Goal: Task Accomplishment & Management: Use online tool/utility

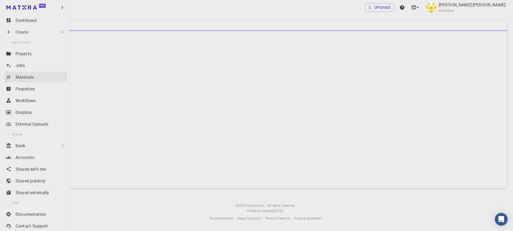
click at [48, 55] on div "Projects" at bounding box center [41, 53] width 52 height 6
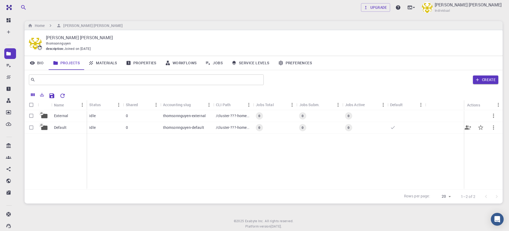
click at [62, 129] on p "Default" at bounding box center [60, 127] width 13 height 5
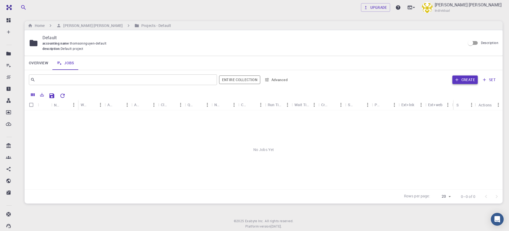
click at [469, 79] on button "Create" at bounding box center [464, 80] width 25 height 9
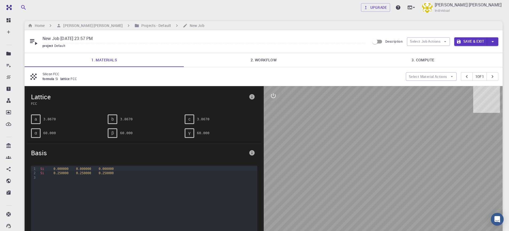
drag, startPoint x: 397, startPoint y: 155, endPoint x: 360, endPoint y: 171, distance: 40.9
click at [360, 171] on div at bounding box center [382, 169] width 239 height 166
drag, startPoint x: 368, startPoint y: 183, endPoint x: 381, endPoint y: 161, distance: 25.2
click at [381, 161] on div at bounding box center [382, 169] width 239 height 166
drag, startPoint x: 473, startPoint y: 40, endPoint x: 358, endPoint y: 64, distance: 117.0
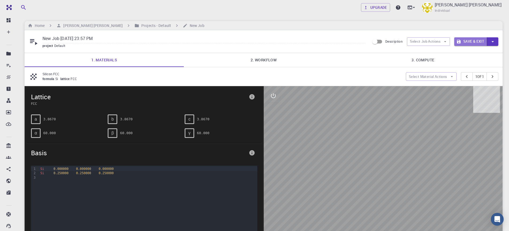
click at [473, 40] on button "Save & Exit" at bounding box center [470, 41] width 33 height 9
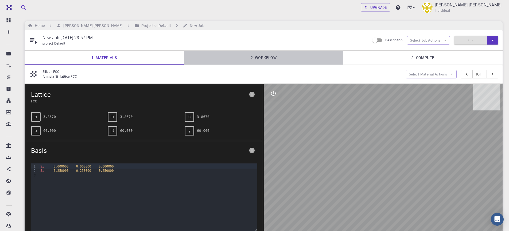
click at [274, 58] on link "2. Workflow" at bounding box center [263, 58] width 159 height 14
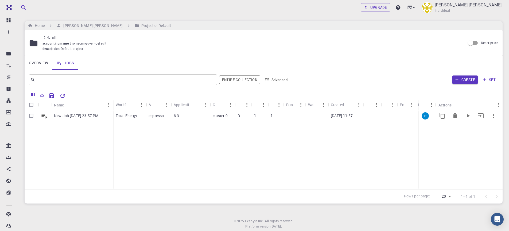
click at [33, 116] on input "Select row" at bounding box center [31, 116] width 10 height 10
checkbox input "true"
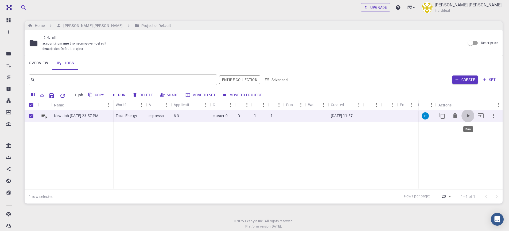
click at [465, 115] on icon "Run" at bounding box center [467, 116] width 6 height 6
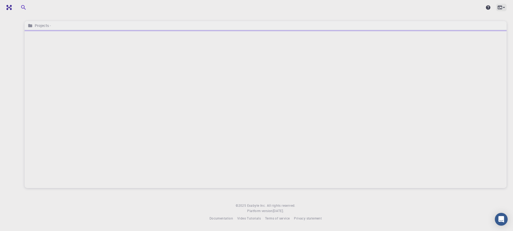
click at [499, 9] on icon at bounding box center [499, 7] width 5 height 3
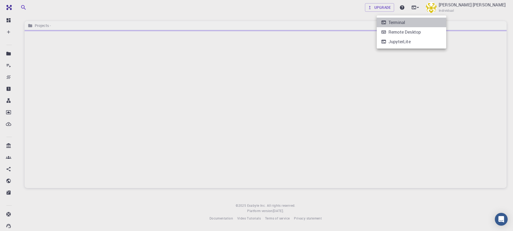
click at [430, 22] on li "Terminal" at bounding box center [410, 23] width 69 height 10
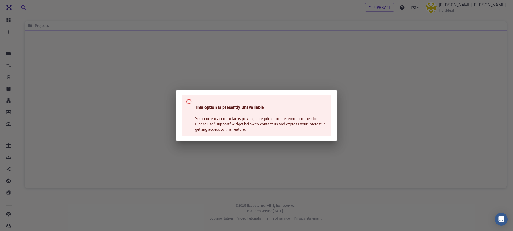
click at [384, 115] on div "This option is presently unavailable Your current account lacks privileges requ…" at bounding box center [256, 115] width 513 height 231
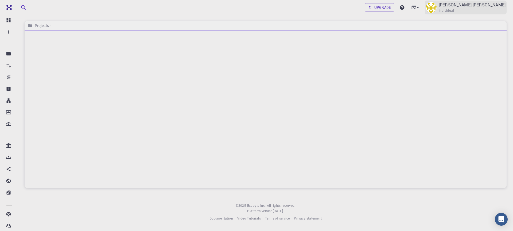
click at [436, 7] on img at bounding box center [431, 7] width 11 height 11
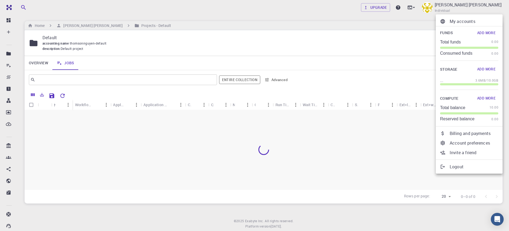
click at [269, 144] on div at bounding box center [254, 115] width 509 height 231
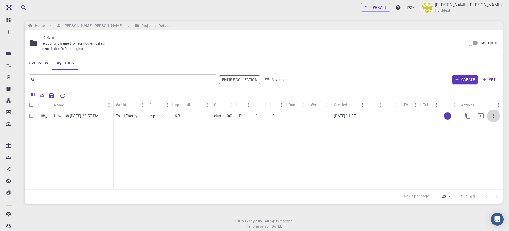
click at [492, 115] on icon "button" at bounding box center [493, 116] width 6 height 6
click at [32, 116] on div at bounding box center [254, 115] width 509 height 231
click at [30, 116] on input "Select row" at bounding box center [31, 116] width 10 height 10
checkbox input "true"
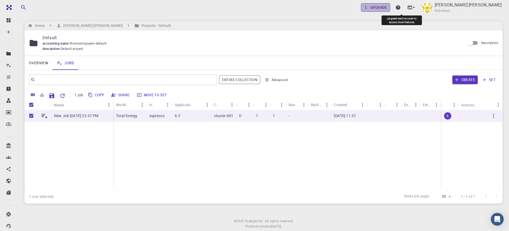
click at [390, 7] on link "Upgrade" at bounding box center [375, 7] width 29 height 9
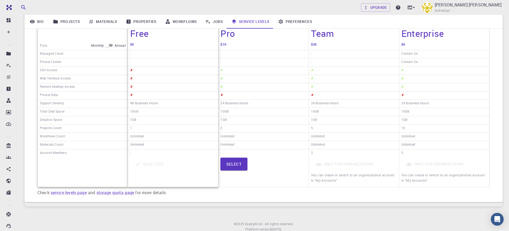
scroll to position [96, 0]
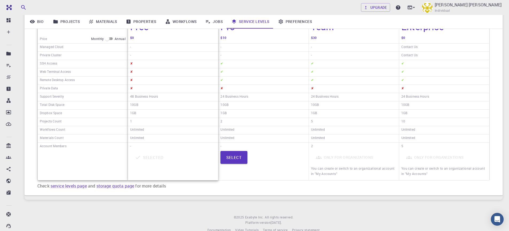
click at [108, 37] on input "checkbox" at bounding box center [106, 39] width 19 height 6
click at [109, 37] on input "checkbox" at bounding box center [111, 39] width 19 height 6
click at [109, 37] on input "checkbox" at bounding box center [106, 39] width 19 height 6
click at [109, 37] on input "checkbox" at bounding box center [111, 39] width 19 height 6
checkbox input "false"
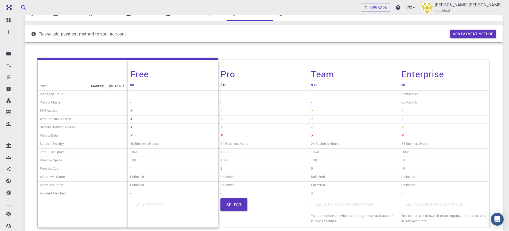
scroll to position [32, 0]
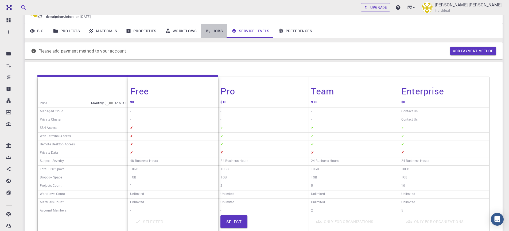
click at [212, 29] on link "Jobs" at bounding box center [214, 31] width 26 height 14
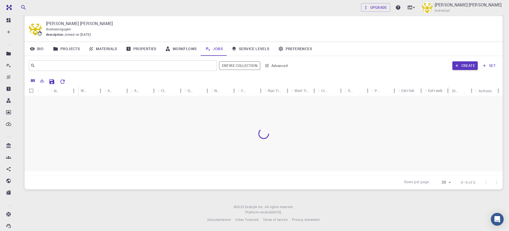
scroll to position [14, 0]
click at [61, 104] on p "New Job Aug 11, 2025, 23:57 PM" at bounding box center [76, 101] width 44 height 5
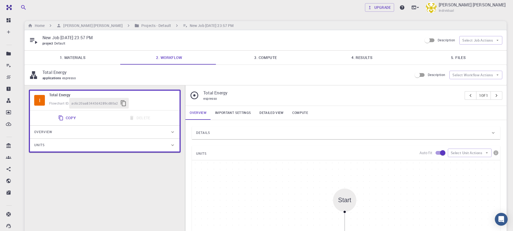
type input "/export/share/pseudo/si/gga/pbe/gbrv/1.0/us/si_pbe_gbrv_1.0.upf"
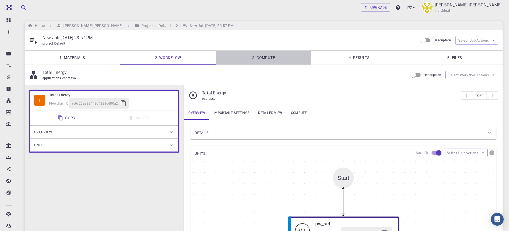
click at [270, 62] on link "3. Compute" at bounding box center [264, 58] width 96 height 14
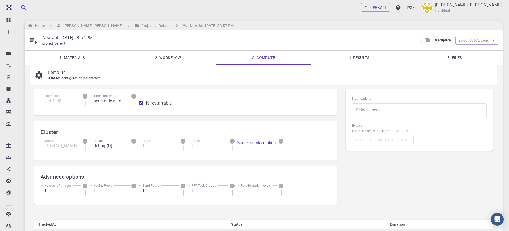
click at [385, 62] on link "4. Results" at bounding box center [359, 58] width 96 height 14
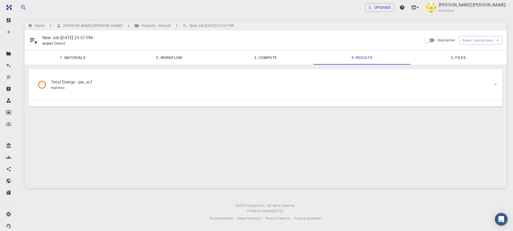
click at [59, 87] on span "espresso" at bounding box center [58, 87] width 14 height 4
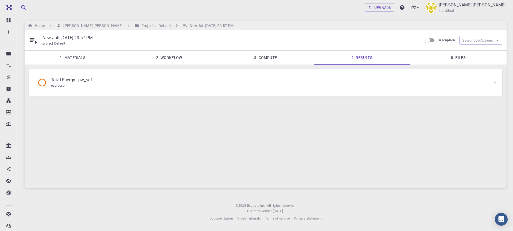
click at [44, 83] on icon at bounding box center [41, 82] width 9 height 9
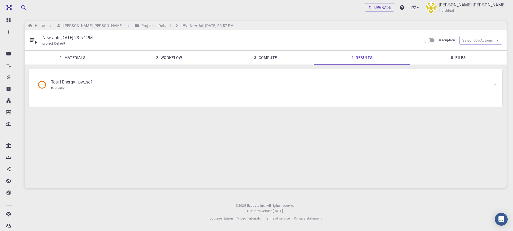
click at [182, 91] on div "Total Energy - pw_scf espresso" at bounding box center [262, 84] width 459 height 20
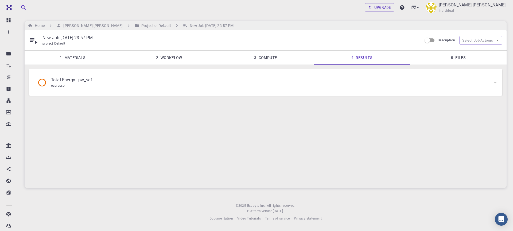
click at [331, 85] on div "Total Energy - pw_scf espresso" at bounding box center [262, 82] width 459 height 20
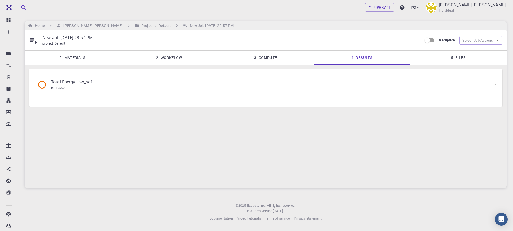
click at [439, 48] on div "New Job Aug 11, 2025, 23:57 PM project Default Description Select Job Actions" at bounding box center [266, 40] width 482 height 20
click at [427, 63] on link "5. Files" at bounding box center [458, 58] width 96 height 14
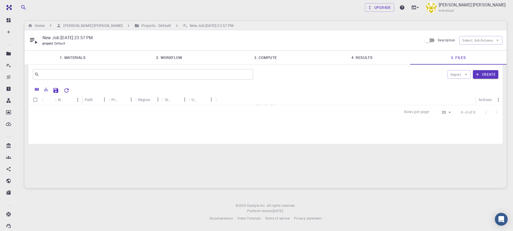
click at [163, 127] on div "Name Path Provider Region Size Updated Actions No Files Yet Rows per page: 20 2…" at bounding box center [266, 114] width 474 height 60
drag, startPoint x: 144, startPoint y: 127, endPoint x: 156, endPoint y: 124, distance: 11.7
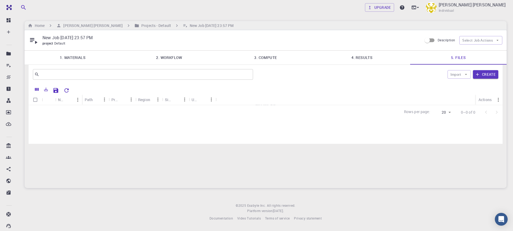
click at [144, 127] on div "Name Path Provider Region Size Updated Actions No Files Yet Rows per page: 20 2…" at bounding box center [266, 114] width 474 height 60
click at [364, 62] on link "4. Results" at bounding box center [361, 58] width 96 height 14
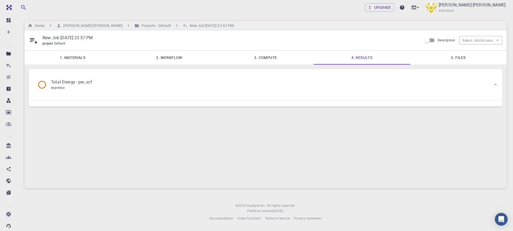
click at [42, 87] on icon at bounding box center [41, 84] width 9 height 9
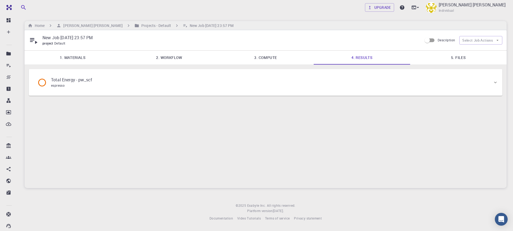
click at [43, 87] on div "Total Energy - pw_scf espresso" at bounding box center [66, 83] width 59 height 12
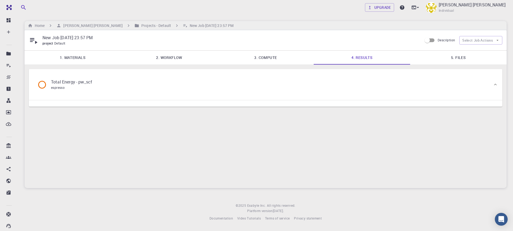
click at [43, 87] on icon at bounding box center [41, 84] width 9 height 9
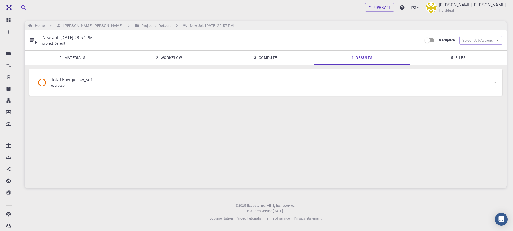
drag, startPoint x: 297, startPoint y: 48, endPoint x: 287, endPoint y: 52, distance: 10.5
click at [297, 48] on div "New Job Aug 11, 2025, 23:57 PM project Default Description Select Job Actions" at bounding box center [266, 40] width 482 height 20
click at [260, 62] on link "3. Compute" at bounding box center [265, 58] width 96 height 14
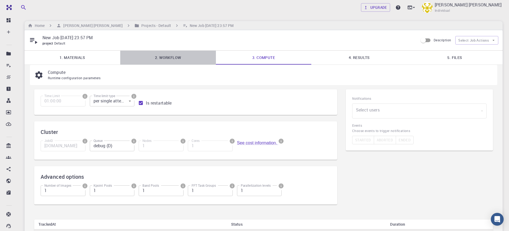
click at [171, 61] on link "2. Workflow" at bounding box center [168, 58] width 96 height 14
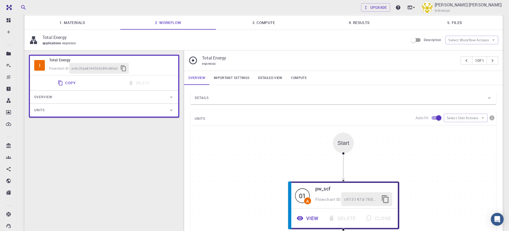
scroll to position [128, 0]
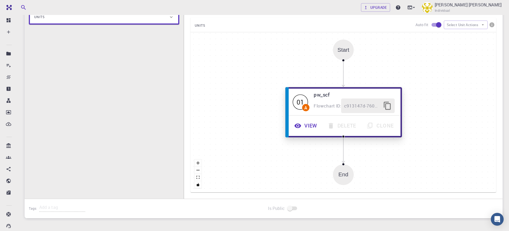
click at [303, 127] on button "View" at bounding box center [306, 126] width 33 height 15
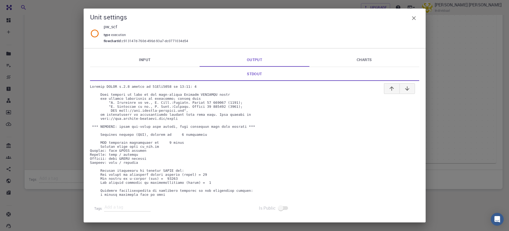
scroll to position [93, 0]
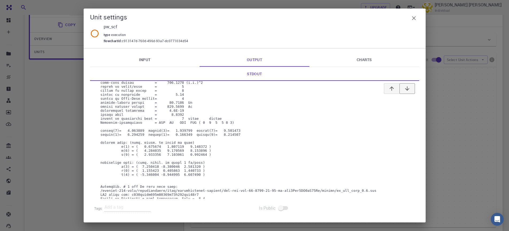
click at [407, 90] on icon "button" at bounding box center [407, 88] width 4 height 4
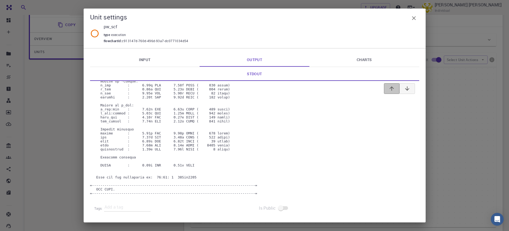
click at [388, 89] on icon "button" at bounding box center [391, 88] width 6 height 6
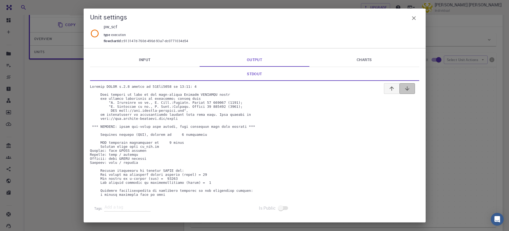
click at [407, 89] on icon "button" at bounding box center [407, 88] width 6 height 6
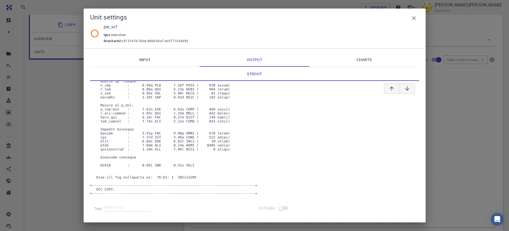
click at [171, 62] on link "Input" at bounding box center [145, 60] width 110 height 14
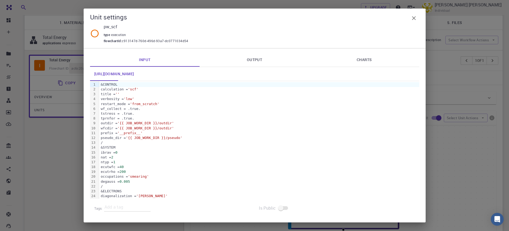
scroll to position [0, 0]
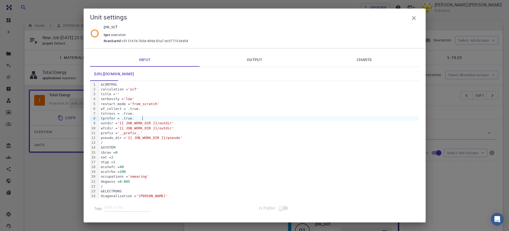
click at [174, 118] on div "tprnfor = .true." at bounding box center [259, 118] width 320 height 5
click at [124, 167] on span "40" at bounding box center [121, 167] width 4 height 4
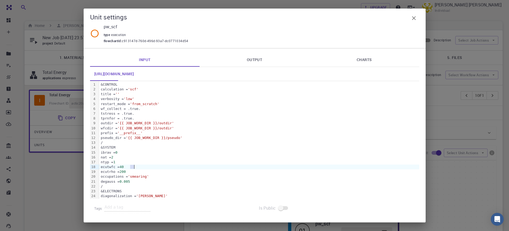
click at [124, 168] on span "40" at bounding box center [121, 167] width 4 height 4
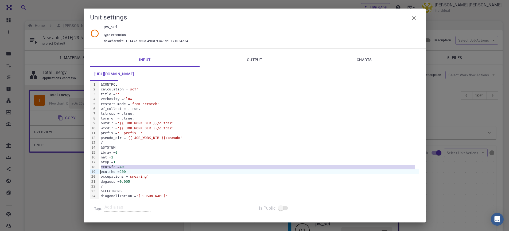
click at [124, 168] on span "40" at bounding box center [121, 167] width 4 height 4
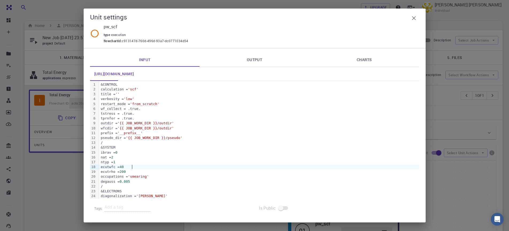
click at [129, 167] on div "ecutwfc = 40" at bounding box center [259, 167] width 320 height 5
click at [124, 166] on span "40" at bounding box center [121, 167] width 4 height 4
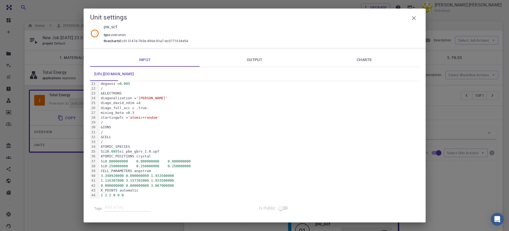
scroll to position [157, 0]
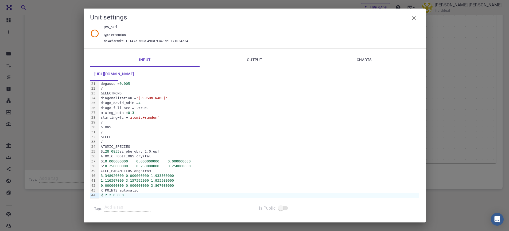
click at [103, 195] on div "2 2 2 0 0 0" at bounding box center [259, 195] width 320 height 5
click at [164, 172] on div "CELL_PARAMETERS angstrom" at bounding box center [259, 171] width 320 height 5
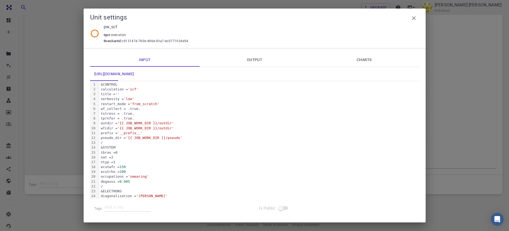
scroll to position [125, 0]
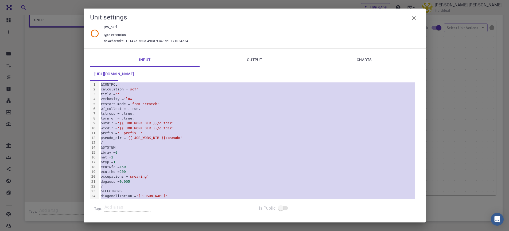
drag, startPoint x: 255, startPoint y: 61, endPoint x: 249, endPoint y: 63, distance: 5.9
click at [255, 61] on link "Output" at bounding box center [254, 60] width 110 height 14
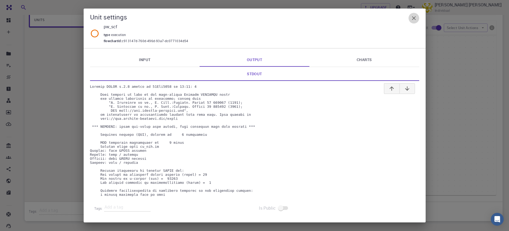
click at [411, 20] on icon "button" at bounding box center [413, 18] width 6 height 6
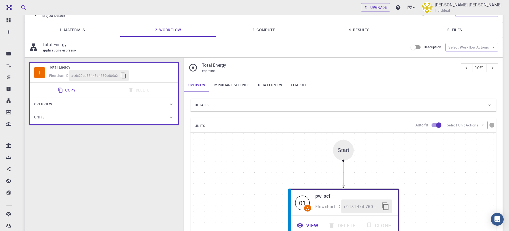
scroll to position [0, 0]
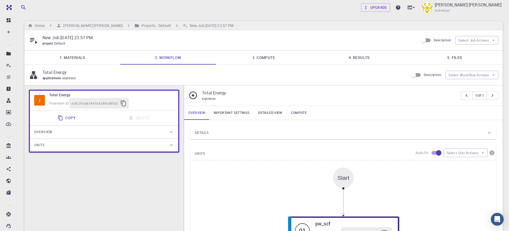
click at [142, 28] on h6 "Projects - Default" at bounding box center [155, 26] width 32 height 6
click at [185, 26] on div "Home Nguyen Tran Gia Bao Projects - Default New Job Aug 11, 2025, 23:57 PM" at bounding box center [264, 25] width 478 height 9
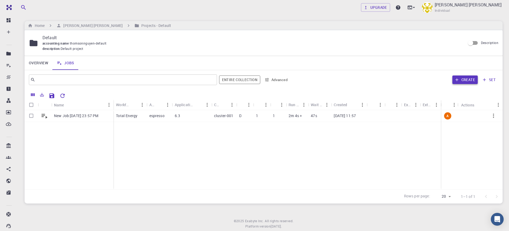
click at [469, 79] on button "Create" at bounding box center [464, 80] width 25 height 9
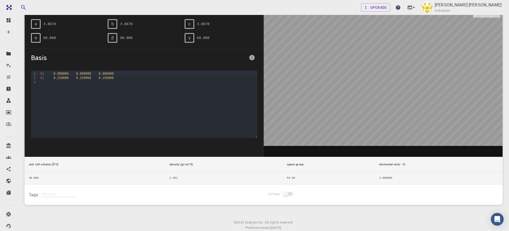
scroll to position [96, 0]
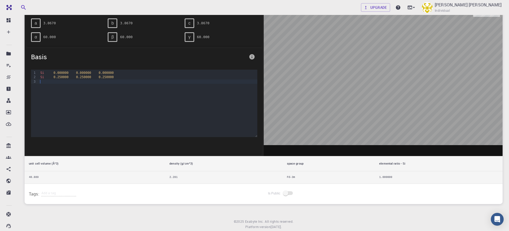
click at [134, 83] on div at bounding box center [148, 82] width 218 height 4
click at [45, 76] on div "Si 0.250000 0.250000 0.250000" at bounding box center [148, 77] width 218 height 4
click at [43, 77] on span "Si" at bounding box center [42, 77] width 4 height 4
click at [42, 77] on span "Si" at bounding box center [42, 77] width 4 height 4
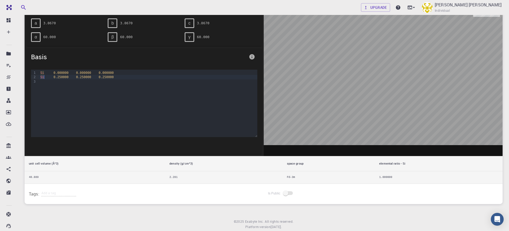
click at [42, 77] on span "Si" at bounding box center [42, 77] width 4 height 4
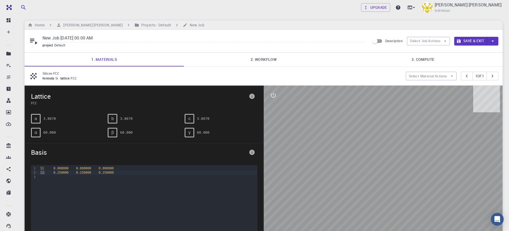
scroll to position [0, 0]
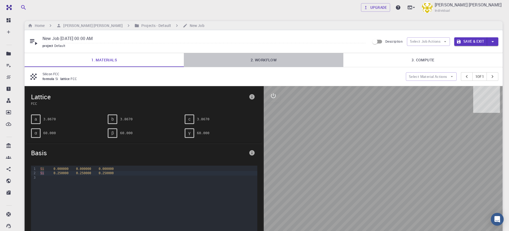
click at [258, 57] on link "2. Workflow" at bounding box center [263, 60] width 159 height 14
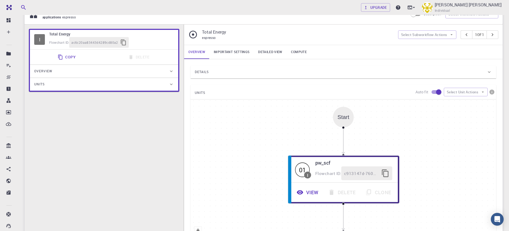
scroll to position [64, 0]
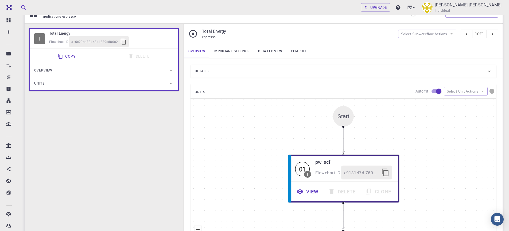
drag, startPoint x: 248, startPoint y: 49, endPoint x: 252, endPoint y: 50, distance: 4.1
click at [249, 49] on link "Important settings" at bounding box center [231, 51] width 44 height 14
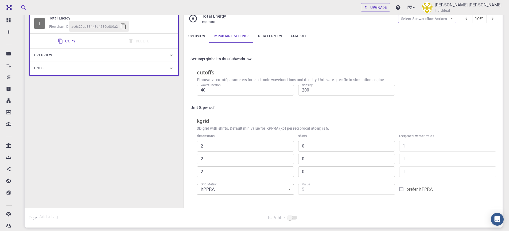
scroll to position [96, 0]
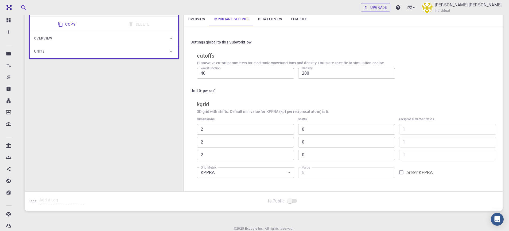
click at [253, 70] on input "40" at bounding box center [245, 73] width 97 height 11
type input "150"
click at [258, 128] on input "2" at bounding box center [245, 129] width 97 height 11
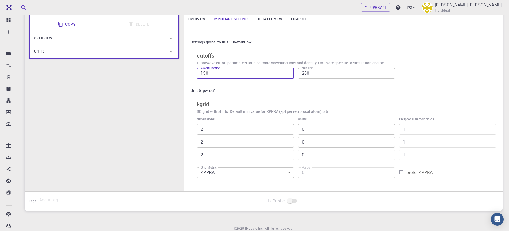
click at [258, 128] on input "2" at bounding box center [245, 129] width 97 height 11
type input "12"
type input "96"
type input "11"
type input "88"
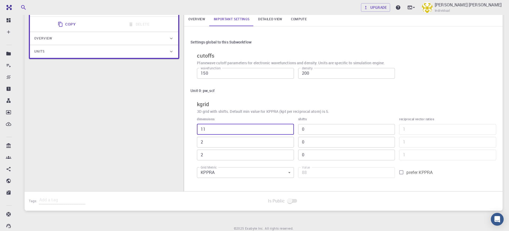
type input "10"
type input "80"
type input "12"
type input "96"
click at [237, 136] on div "12 ​ 2 ​ 2 ​" at bounding box center [245, 142] width 97 height 36
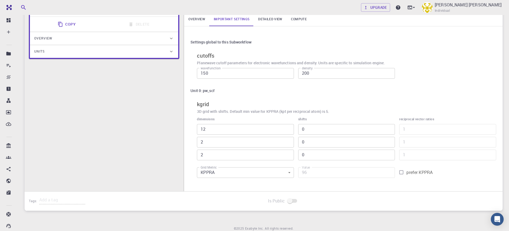
click at [237, 136] on div "12 ​ 2 ​ 2 ​" at bounding box center [245, 142] width 97 height 36
click at [233, 139] on input "2" at bounding box center [245, 142] width 97 height 11
type input "1"
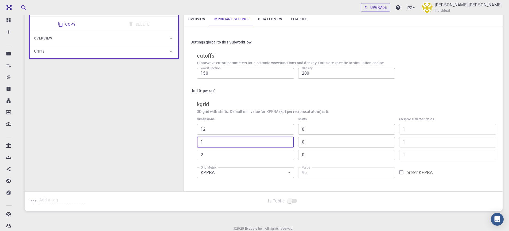
type input "48"
type input "12"
type input "576"
type input "12"
click at [214, 153] on input "2" at bounding box center [245, 155] width 97 height 11
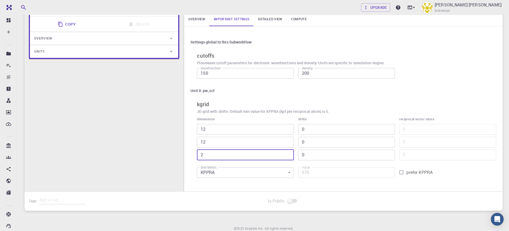
click at [214, 153] on input "2" at bounding box center [245, 155] width 97 height 11
type input "1"
type input "288"
type input "12"
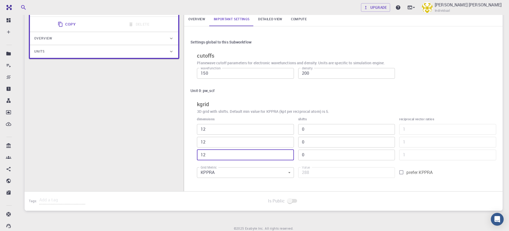
type input "3456"
type input "12"
click at [167, 160] on div "I Total Energy Flowchart ID: ac6c20aa83443d4289cd80a2 Copy Delete Overview Prop…" at bounding box center [104, 96] width 159 height 208
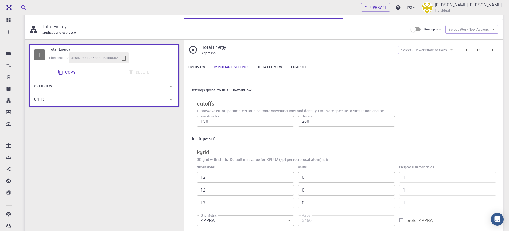
scroll to position [0, 0]
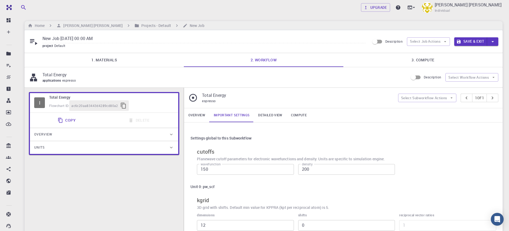
click at [260, 119] on link "Detailed view" at bounding box center [270, 115] width 33 height 14
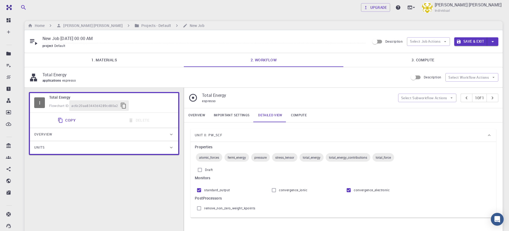
scroll to position [32, 0]
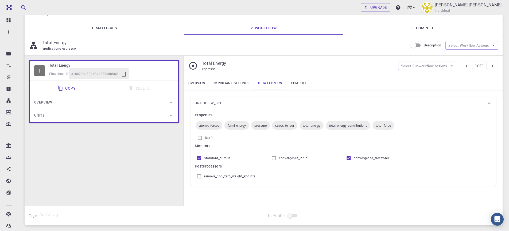
click at [274, 160] on input "convergence_ionic" at bounding box center [274, 158] width 10 height 10
checkbox input "false"
click at [300, 88] on link "Compute" at bounding box center [298, 83] width 24 height 14
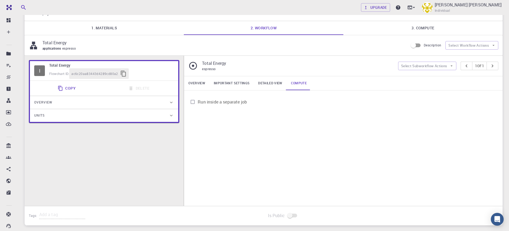
click at [220, 102] on span "Run inside a separate job" at bounding box center [222, 102] width 49 height 6
click at [198, 102] on input "Run inside a separate job" at bounding box center [192, 102] width 10 height 10
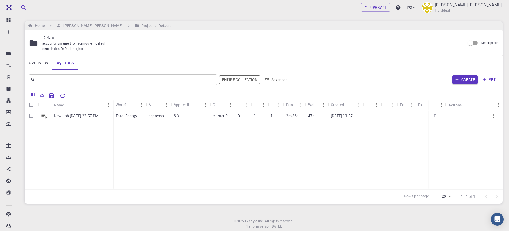
click at [44, 69] on link "Overview" at bounding box center [39, 63] width 28 height 14
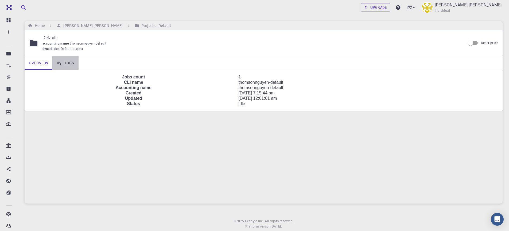
click at [69, 64] on link "Jobs" at bounding box center [65, 63] width 26 height 14
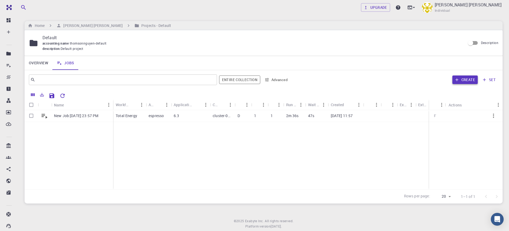
click at [470, 82] on button "Create" at bounding box center [464, 80] width 25 height 9
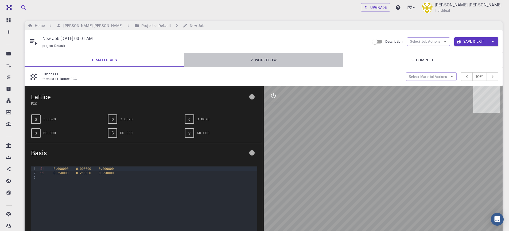
click at [257, 59] on link "2. Workflow" at bounding box center [263, 60] width 159 height 14
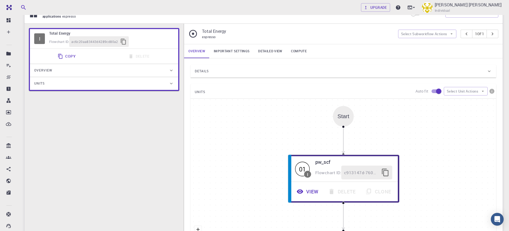
scroll to position [160, 0]
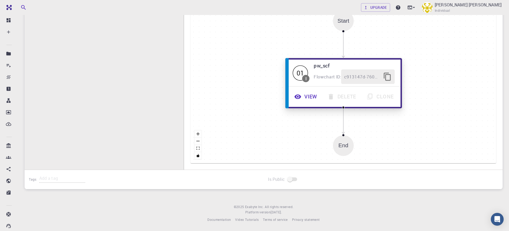
click at [303, 97] on button "View" at bounding box center [306, 96] width 33 height 15
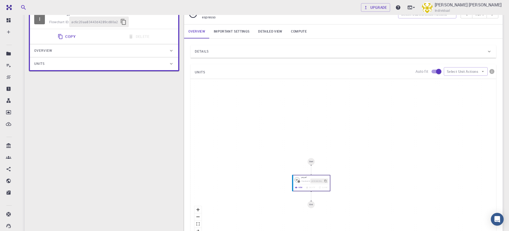
scroll to position [0, 0]
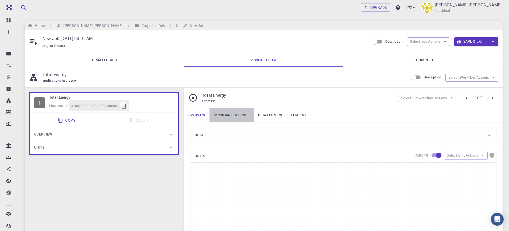
click at [237, 116] on link "Important settings" at bounding box center [231, 115] width 44 height 14
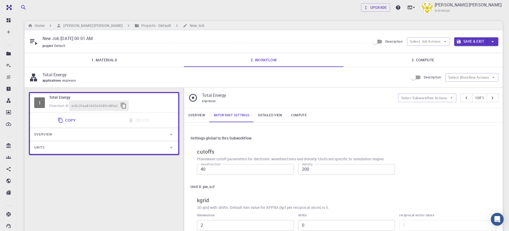
click at [245, 167] on input "40" at bounding box center [245, 169] width 97 height 11
type input "120"
click at [240, 186] on div "Unit 0: pw_scf" at bounding box center [342, 187] width 305 height 10
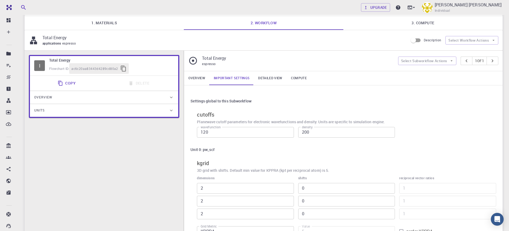
scroll to position [96, 0]
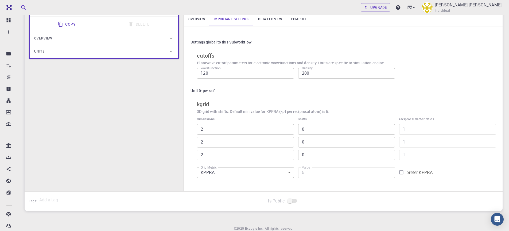
click at [218, 131] on input "2" at bounding box center [245, 129] width 97 height 11
type input "12"
click at [218, 148] on div "12 ​ 2 ​ 2 ​" at bounding box center [245, 142] width 97 height 36
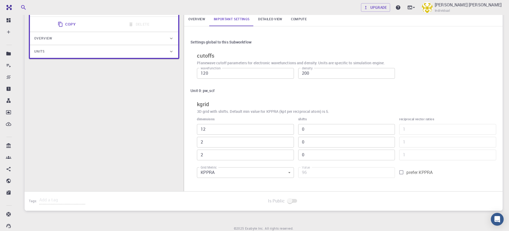
click at [219, 147] on input "2" at bounding box center [245, 142] width 97 height 11
click at [221, 144] on input "21" at bounding box center [245, 142] width 97 height 11
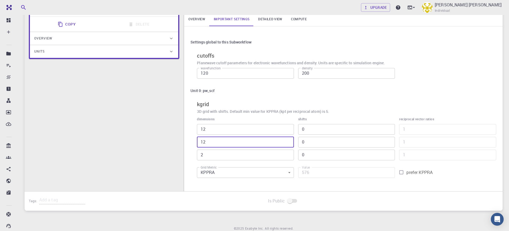
type input "12"
click at [218, 155] on input "2" at bounding box center [245, 155] width 97 height 11
type input "12"
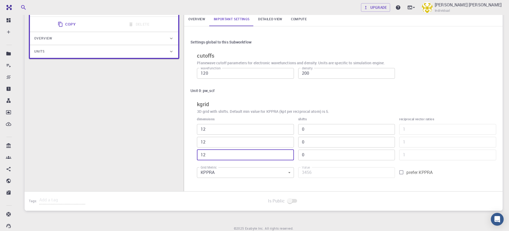
click at [164, 167] on div "I Total Energy Flowchart ID: ac6c20aa83443d4289cd80a2 Copy Delete Overview Prop…" at bounding box center [104, 96] width 159 height 208
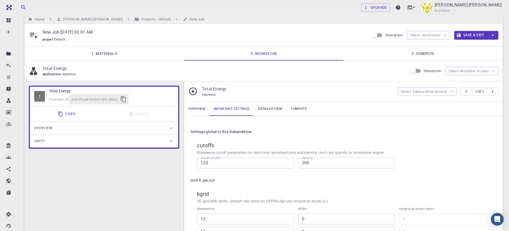
scroll to position [0, 0]
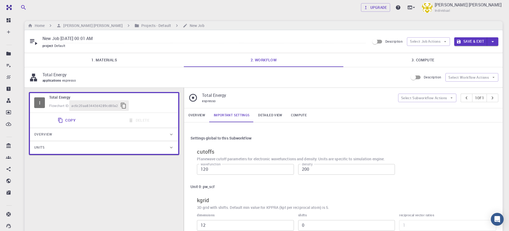
click at [272, 119] on link "Detailed view" at bounding box center [270, 115] width 33 height 14
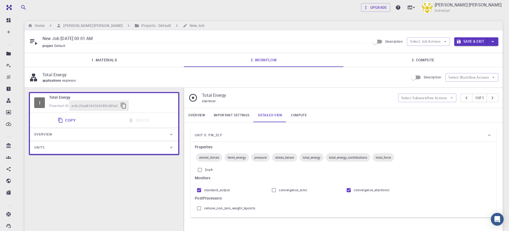
click at [298, 124] on div "Unit 0: pw_scf Properties atomic_forces fermi_energy pressure stress_tensor tot…" at bounding box center [343, 174] width 318 height 102
click at [299, 121] on link "Compute" at bounding box center [298, 115] width 24 height 14
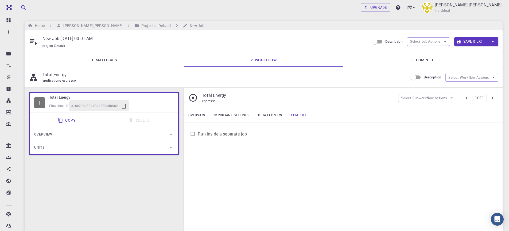
click at [474, 42] on button "Save & Exit" at bounding box center [470, 41] width 33 height 9
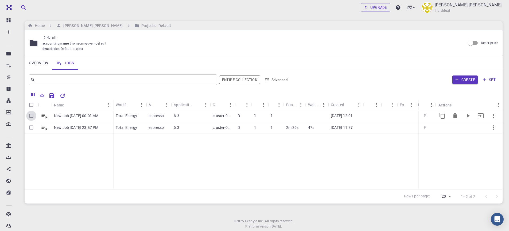
drag, startPoint x: 30, startPoint y: 114, endPoint x: 41, endPoint y: 117, distance: 11.9
click at [29, 114] on input "Select row" at bounding box center [31, 116] width 10 height 10
checkbox input "true"
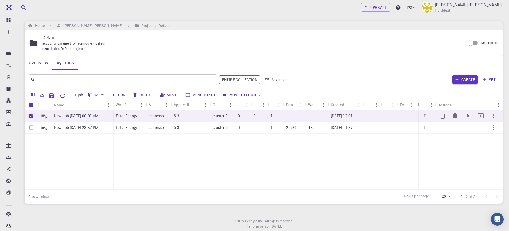
click at [492, 116] on icon "button" at bounding box center [493, 116] width 6 height 6
click at [451, 168] on div at bounding box center [254, 115] width 509 height 231
click at [472, 115] on div at bounding box center [467, 115] width 64 height 13
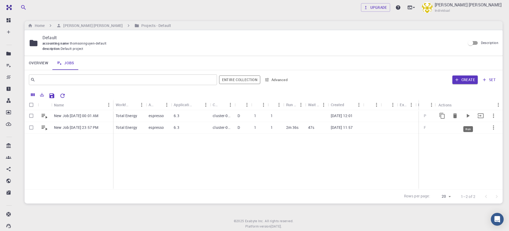
click at [463, 117] on button "Run" at bounding box center [467, 115] width 13 height 13
click at [363, 162] on div "New Job Aug 12, 2025, 00:01 AM New Job Aug 11, 2025, 23:57 PM Total Energy espr…" at bounding box center [267, 149] width 484 height 79
click at [455, 76] on button "Create" at bounding box center [464, 80] width 25 height 9
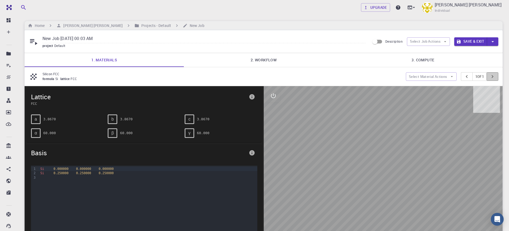
click at [486, 77] on button "pager" at bounding box center [492, 76] width 12 height 9
click at [490, 77] on icon "pager" at bounding box center [492, 77] width 6 height 6
click at [442, 78] on button "Select Material Actions" at bounding box center [431, 76] width 51 height 9
click at [445, 78] on button "Select Material Actions" at bounding box center [431, 76] width 51 height 9
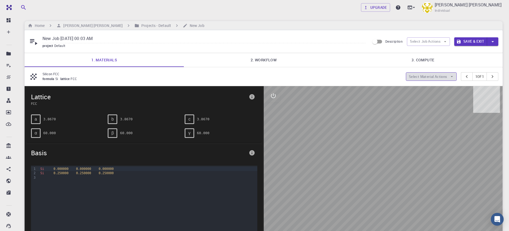
click at [444, 78] on button "Select Material Actions" at bounding box center [431, 76] width 51 height 9
click at [440, 89] on span "Add materials" at bounding box center [433, 87] width 33 height 5
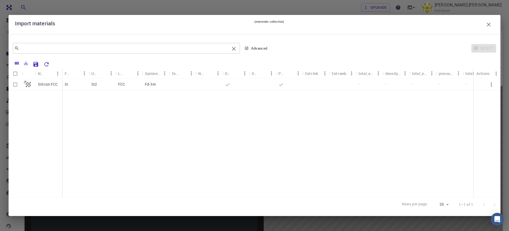
click at [180, 46] on input "text" at bounding box center [124, 48] width 210 height 7
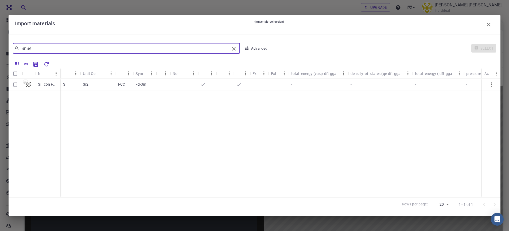
type input "SnSe"
click at [236, 50] on icon "Clear" at bounding box center [233, 49] width 6 height 6
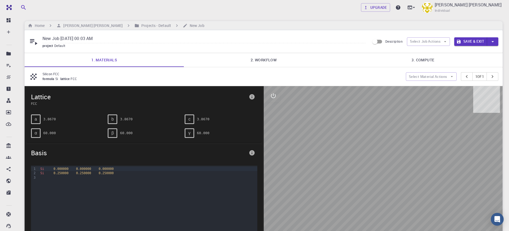
click at [38, 119] on div "a" at bounding box center [36, 120] width 10 height 10
click at [57, 119] on div "a 3.8670" at bounding box center [67, 120] width 72 height 10
click at [49, 117] on pre "3.8670" at bounding box center [49, 119] width 13 height 9
click at [251, 96] on icon "info" at bounding box center [251, 96] width 5 height 5
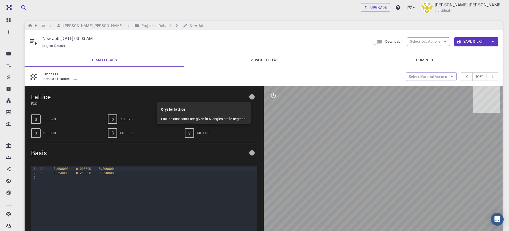
click at [276, 95] on div at bounding box center [254, 115] width 509 height 231
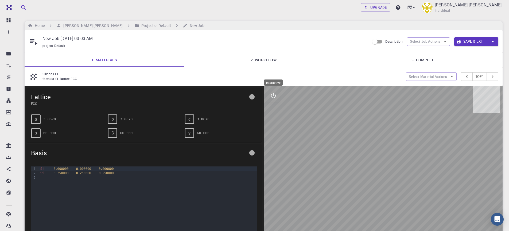
click at [273, 94] on icon "interactive" at bounding box center [273, 96] width 6 height 6
click at [274, 120] on icon "parameters" at bounding box center [272, 121] width 5 height 5
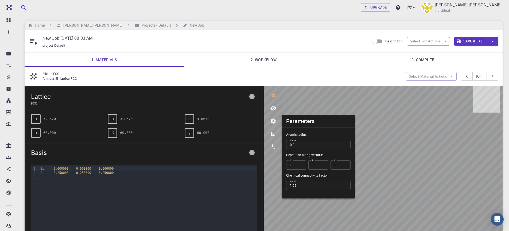
scroll to position [111, 0]
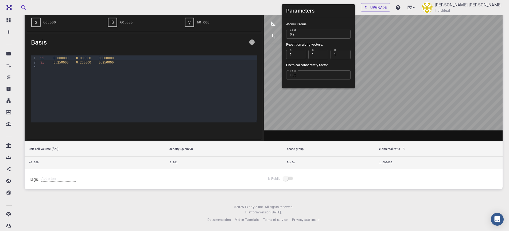
click at [169, 166] on td "2.281" at bounding box center [223, 163] width 117 height 13
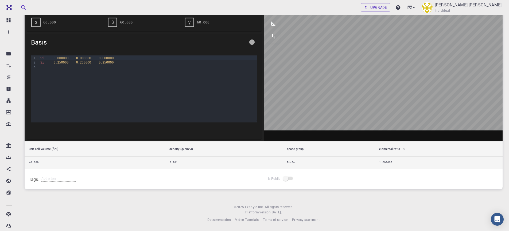
click at [198, 159] on td "2.281" at bounding box center [223, 163] width 117 height 13
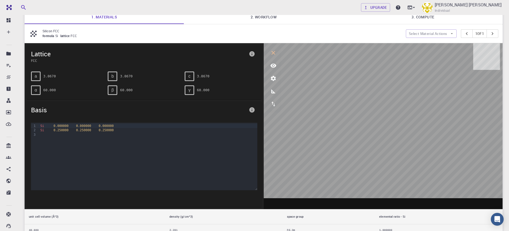
scroll to position [0, 0]
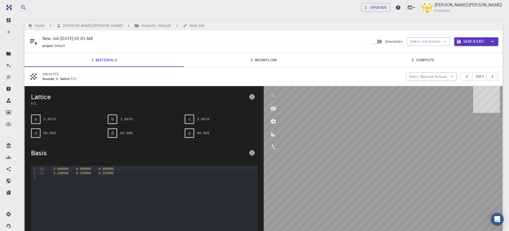
click at [226, 58] on link "2. Workflow" at bounding box center [263, 60] width 159 height 14
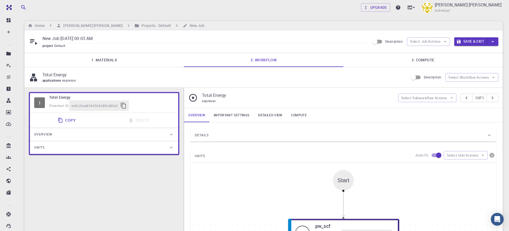
click at [81, 135] on div "Overview" at bounding box center [101, 134] width 134 height 9
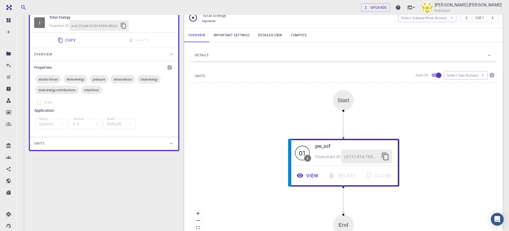
scroll to position [96, 0]
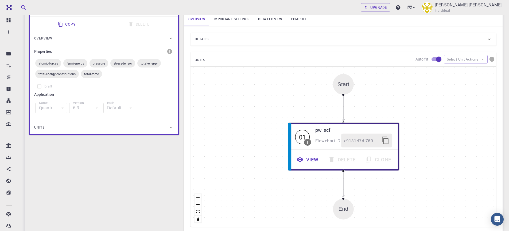
click at [80, 133] on div "Units" at bounding box center [104, 127] width 148 height 13
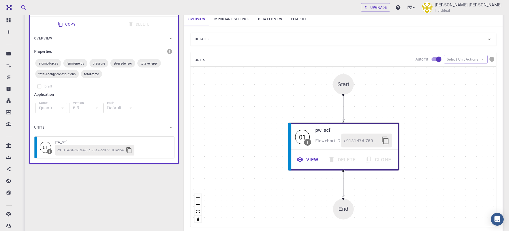
click at [83, 131] on div "Units" at bounding box center [101, 127] width 134 height 9
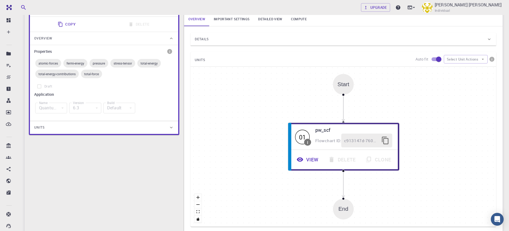
click at [83, 131] on div "Units" at bounding box center [101, 127] width 134 height 9
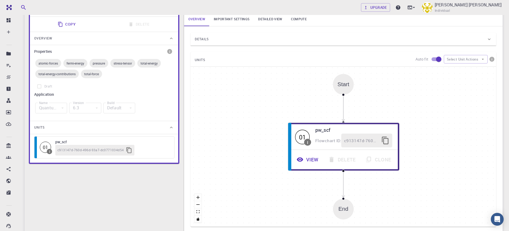
click at [53, 104] on div "Quantum Espresso" at bounding box center [51, 108] width 32 height 11
click at [38, 78] on div "total-energy-contributions" at bounding box center [57, 74] width 44 height 9
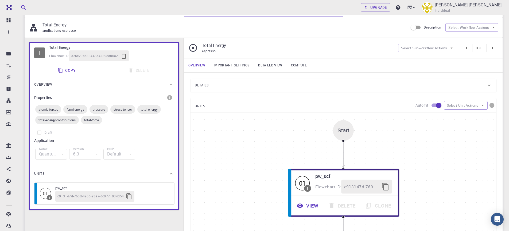
scroll to position [0, 0]
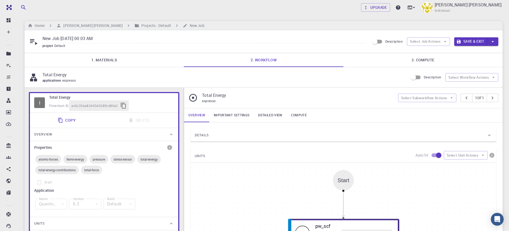
click at [229, 113] on link "Important settings" at bounding box center [231, 115] width 44 height 14
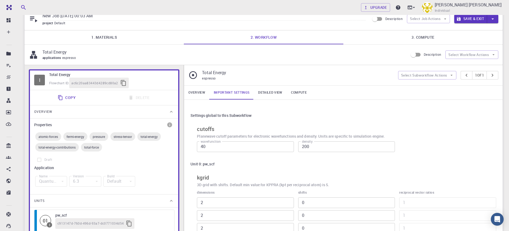
scroll to position [21, 0]
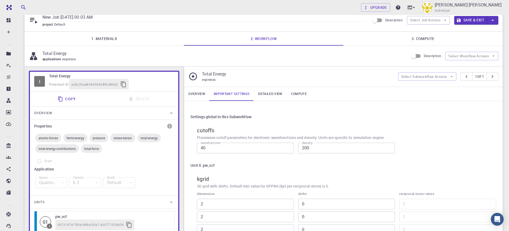
click at [275, 88] on link "Detailed view" at bounding box center [270, 94] width 33 height 14
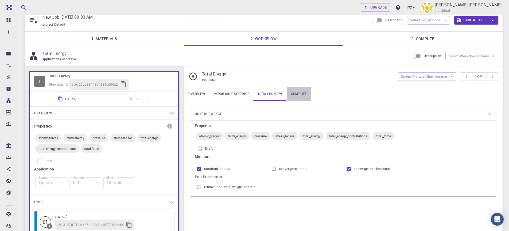
click at [300, 93] on link "Compute" at bounding box center [298, 94] width 24 height 14
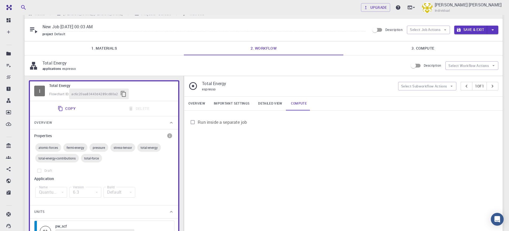
scroll to position [0, 0]
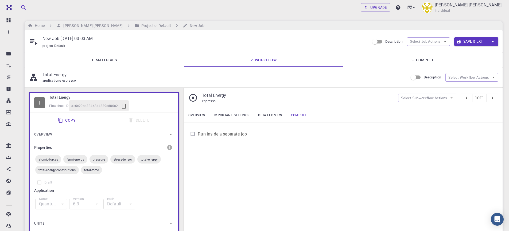
click at [422, 59] on link "3. Compute" at bounding box center [422, 60] width 159 height 14
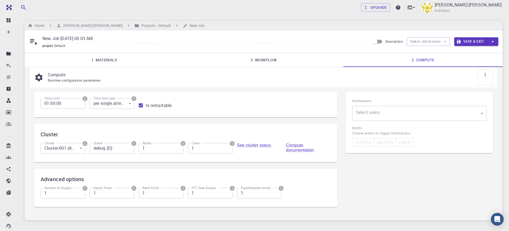
click at [193, 151] on input "1" at bounding box center [210, 148] width 45 height 11
click at [226, 149] on input "0" at bounding box center [210, 148] width 45 height 11
click at [227, 148] on input "1" at bounding box center [210, 148] width 45 height 11
click at [227, 148] on input "2" at bounding box center [210, 148] width 45 height 11
click at [227, 148] on input "3" at bounding box center [210, 148] width 45 height 11
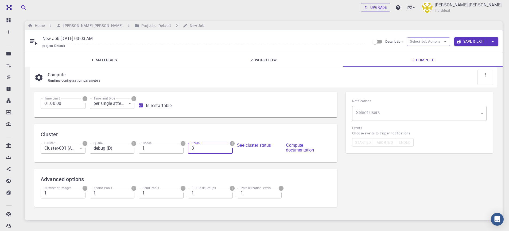
type input "4"
click at [227, 148] on input "4" at bounding box center [210, 148] width 45 height 11
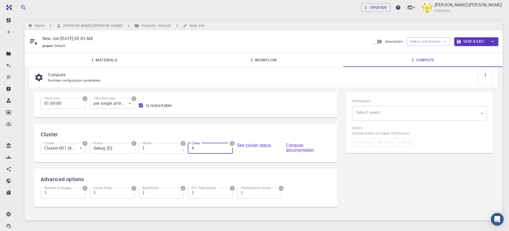
click at [227, 148] on input "4" at bounding box center [210, 148] width 45 height 11
click at [231, 146] on icon "info" at bounding box center [232, 144] width 6 height 6
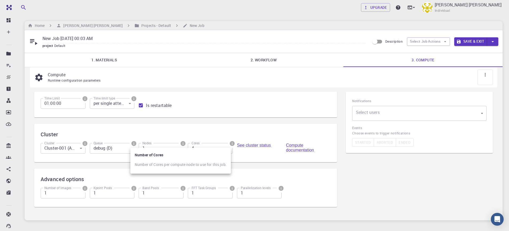
drag, startPoint x: 200, startPoint y: 135, endPoint x: 188, endPoint y: 141, distance: 13.3
click at [200, 135] on div at bounding box center [254, 115] width 509 height 231
click at [179, 148] on input "2" at bounding box center [161, 148] width 45 height 11
click at [177, 148] on input "3" at bounding box center [161, 148] width 45 height 11
click at [177, 147] on input "4" at bounding box center [161, 148] width 45 height 11
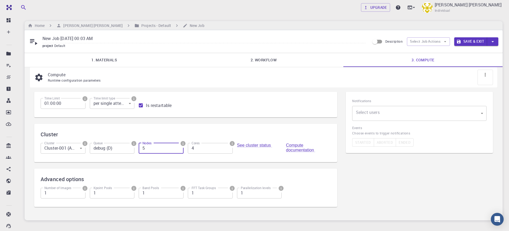
click at [177, 147] on input "5" at bounding box center [161, 148] width 45 height 11
click at [177, 147] on input "6" at bounding box center [161, 148] width 45 height 11
click at [177, 147] on input "7" at bounding box center [161, 148] width 45 height 11
click at [177, 147] on input "8" at bounding box center [161, 148] width 45 height 11
click at [177, 147] on input "9" at bounding box center [161, 148] width 45 height 11
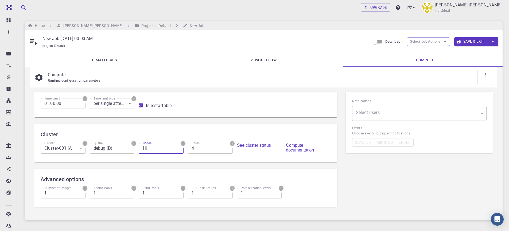
type input "10"
click at [177, 147] on input "10" at bounding box center [161, 148] width 45 height 11
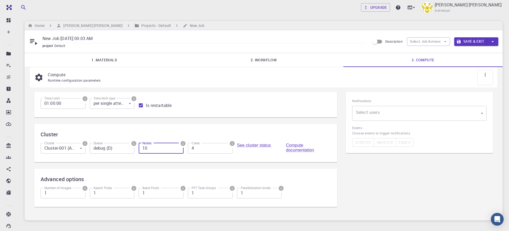
click at [177, 147] on input "10" at bounding box center [161, 148] width 45 height 11
click at [261, 156] on div "Cluster Cluster Cluster-001 (AWS) 0 Cluster Queue debug (D) Queue Nodes 10 Node…" at bounding box center [185, 143] width 303 height 38
click at [85, 141] on icon "info" at bounding box center [85, 144] width 6 height 6
click at [60, 149] on p "Clusters" at bounding box center [49, 154] width 81 height 12
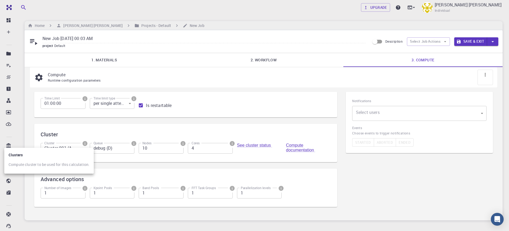
click at [74, 143] on div at bounding box center [254, 115] width 509 height 231
drag, startPoint x: 71, startPoint y: 139, endPoint x: 73, endPoint y: 148, distance: 9.0
click at [71, 140] on div "Cluster Cluster-001 (AWS) 0 Cluster" at bounding box center [60, 147] width 49 height 17
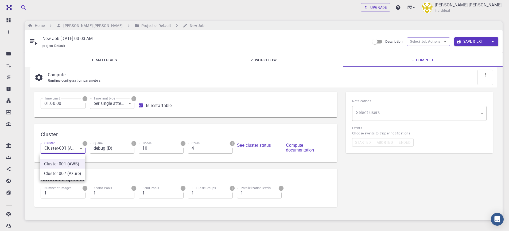
click at [73, 147] on body "Free Dashboard Create New Job New Material Create Material Upload File Import f…" at bounding box center [254, 131] width 509 height 262
click at [168, 151] on div at bounding box center [254, 115] width 509 height 231
click at [182, 143] on icon "info" at bounding box center [182, 143] width 5 height 5
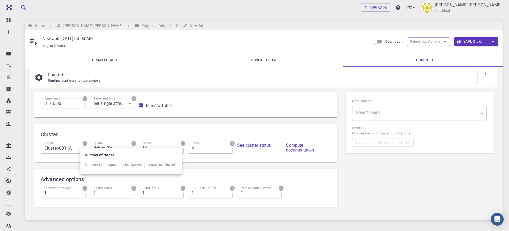
click at [274, 199] on div at bounding box center [254, 115] width 509 height 231
click at [121, 101] on body "Free Dashboard Create New Job New Material Create Material Upload File Import f…" at bounding box center [254, 131] width 509 height 262
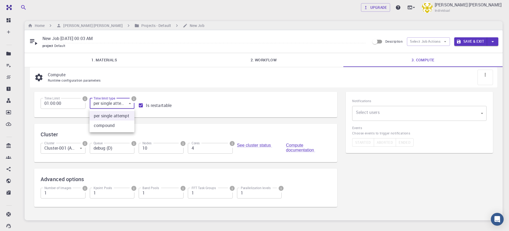
drag, startPoint x: 171, startPoint y: 123, endPoint x: 174, endPoint y: 123, distance: 3.3
click at [171, 124] on div at bounding box center [254, 115] width 509 height 231
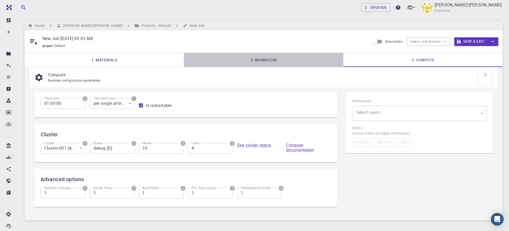
click at [267, 62] on link "2. Workflow" at bounding box center [263, 60] width 159 height 14
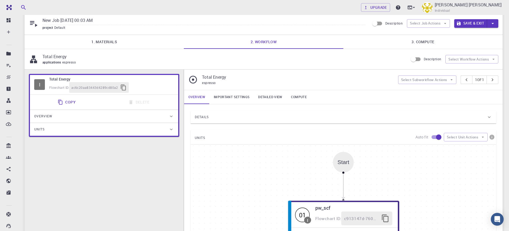
scroll to position [96, 0]
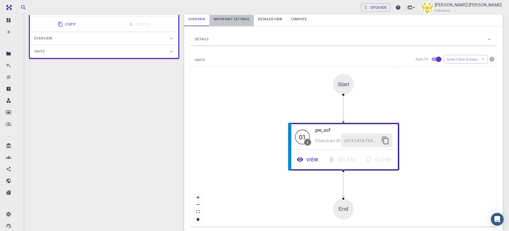
click at [242, 18] on link "Important settings" at bounding box center [231, 19] width 44 height 14
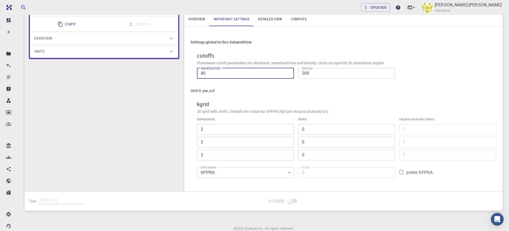
click at [243, 73] on input "40" at bounding box center [245, 73] width 97 height 11
type input "80"
click at [332, 76] on input "200" at bounding box center [346, 73] width 97 height 11
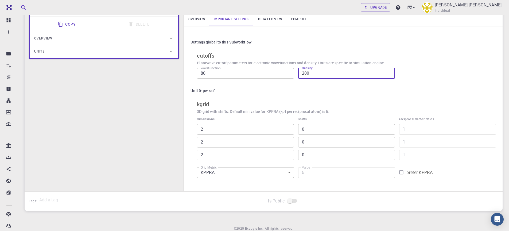
click at [332, 76] on input "200" at bounding box center [346, 73] width 97 height 11
click at [332, 75] on input "200" at bounding box center [346, 73] width 97 height 11
type input "400"
click at [260, 72] on input "80" at bounding box center [245, 73] width 97 height 11
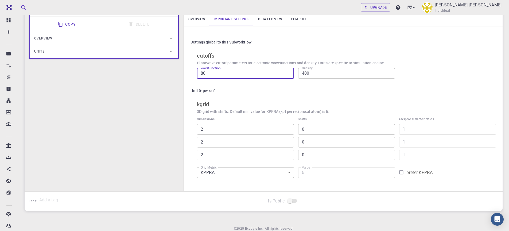
click at [260, 72] on input "80" at bounding box center [245, 73] width 97 height 11
type input "150"
type input "600"
click at [234, 123] on div "dimensions 2 ​ 2 ​ 2 ​" at bounding box center [245, 139] width 97 height 44
click at [222, 131] on input "2" at bounding box center [245, 129] width 97 height 11
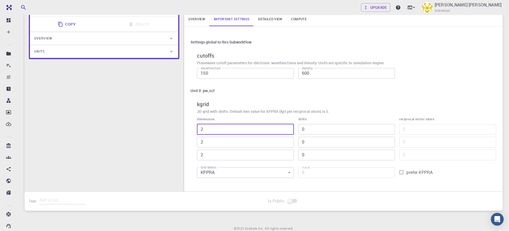
click at [222, 131] on input "2" at bounding box center [245, 129] width 97 height 11
click at [222, 130] on input "2" at bounding box center [245, 129] width 97 height 11
type input "24"
type input "192"
type input "24"
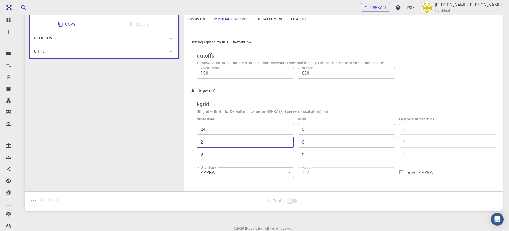
click at [226, 142] on input "2" at bounding box center [245, 142] width 97 height 11
type input "24"
type input "2304"
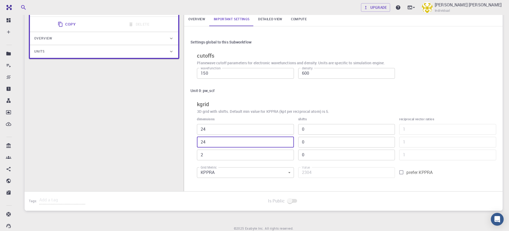
type input "24"
click at [209, 158] on input "2" at bounding box center [245, 155] width 97 height 11
type input "24"
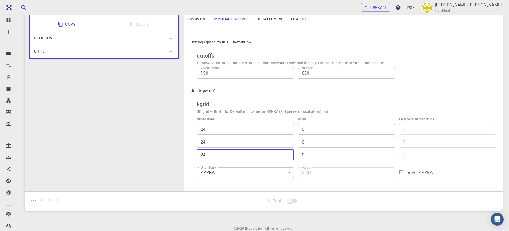
type input "27648"
type input "24"
click at [249, 164] on div "Grid Metric KPPRA 0 Grid Metric" at bounding box center [242, 170] width 101 height 15
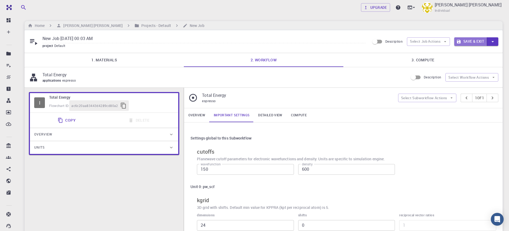
click at [466, 42] on button "Save & Exit" at bounding box center [470, 41] width 33 height 9
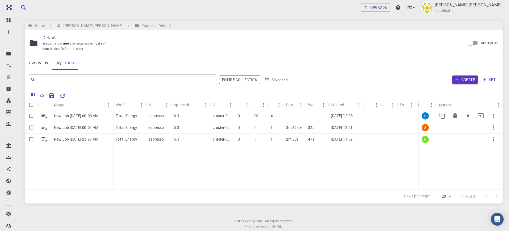
click at [469, 117] on icon "Run" at bounding box center [467, 116] width 6 height 6
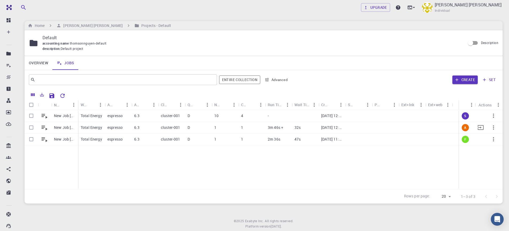
click at [267, 128] on div "3m 46s +" at bounding box center [278, 128] width 27 height 12
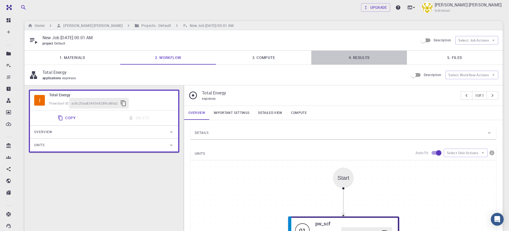
click at [373, 51] on link "4. Results" at bounding box center [359, 58] width 96 height 14
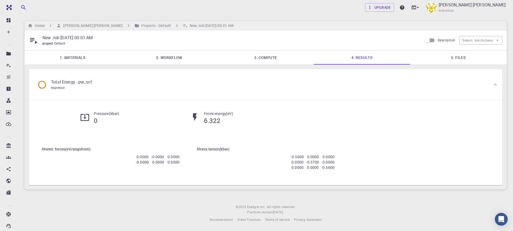
click at [214, 121] on h5 "6.322" at bounding box center [218, 120] width 29 height 9
click at [257, 125] on div "Fermi energy ( eV ) 6.322" at bounding box center [210, 120] width 112 height 18
click at [291, 120] on div "Pressure ( kbar ) 0 Fermi energy ( eV ) 6.322" at bounding box center [265, 120] width 465 height 35
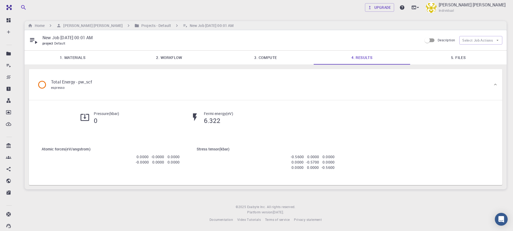
click at [286, 58] on link "3. Compute" at bounding box center [265, 58] width 96 height 14
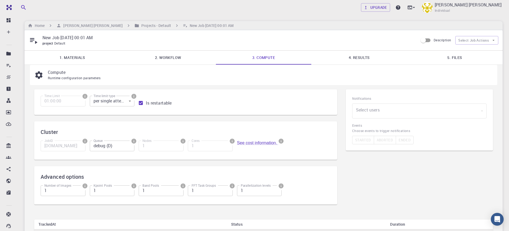
click at [444, 55] on link "5. Files" at bounding box center [455, 58] width 96 height 14
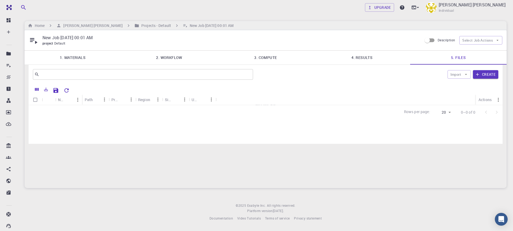
click at [132, 123] on div "Name Path Provider Region Size Updated Actions No Files Yet Rows per page: 20 2…" at bounding box center [266, 114] width 474 height 60
drag, startPoint x: 132, startPoint y: 123, endPoint x: 93, endPoint y: 105, distance: 43.1
click at [132, 123] on div "Name Path Provider Region Size Updated Actions No Files Yet Rows per page: 20 2…" at bounding box center [266, 114] width 474 height 60
click at [67, 89] on icon "Reset Explorer Settings" at bounding box center [66, 90] width 4 height 4
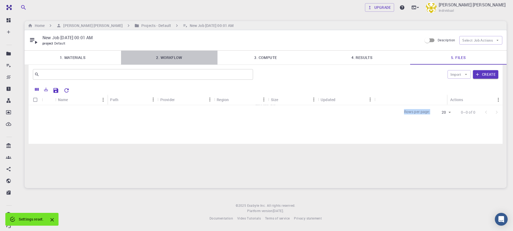
click at [180, 56] on link "2. Workflow" at bounding box center [169, 58] width 96 height 14
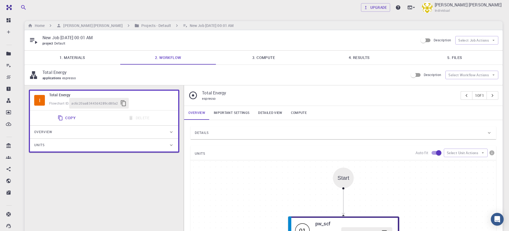
click at [95, 59] on link "1. Materials" at bounding box center [73, 58] width 96 height 14
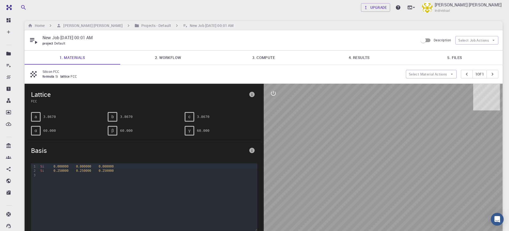
drag, startPoint x: 109, startPoint y: 54, endPoint x: 114, endPoint y: 55, distance: 5.4
click at [109, 54] on link "1. Materials" at bounding box center [73, 58] width 96 height 14
click at [196, 63] on link "2. Workflow" at bounding box center [168, 58] width 96 height 14
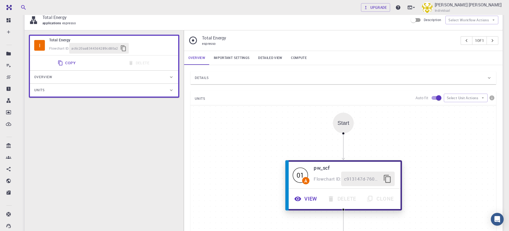
scroll to position [128, 0]
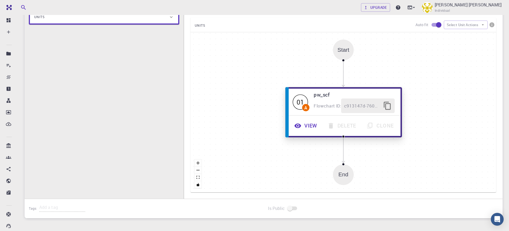
click at [307, 125] on button "View" at bounding box center [306, 126] width 33 height 15
click at [302, 127] on button "View" at bounding box center [306, 126] width 33 height 15
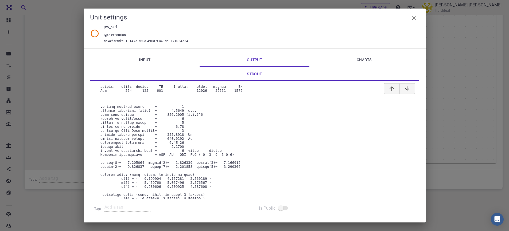
scroll to position [288, 0]
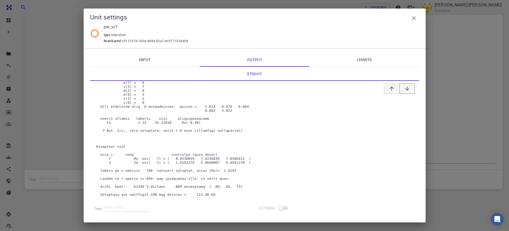
click at [411, 86] on button "button" at bounding box center [406, 88] width 15 height 11
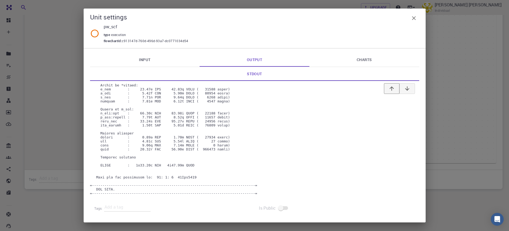
click at [384, 91] on button "button" at bounding box center [391, 88] width 15 height 11
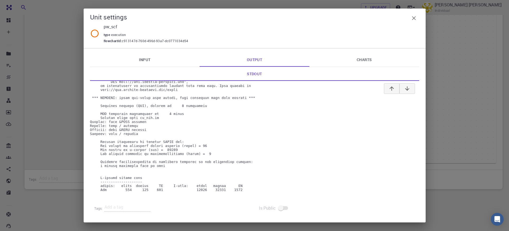
scroll to position [64, 0]
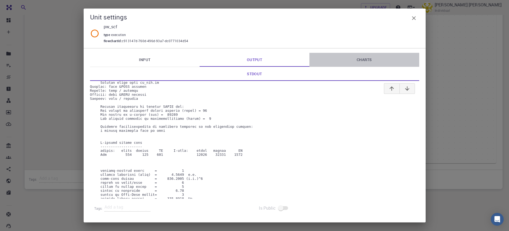
drag, startPoint x: 340, startPoint y: 56, endPoint x: 345, endPoint y: 59, distance: 6.0
click at [339, 56] on link "Charts" at bounding box center [364, 60] width 110 height 14
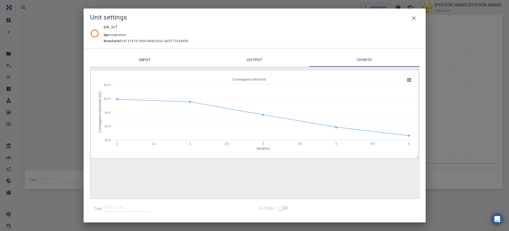
click at [447, 141] on div "Unit settings pw_scf type execution flowchartId : c913147d-760d-496d-93a7-dc077…" at bounding box center [254, 115] width 509 height 231
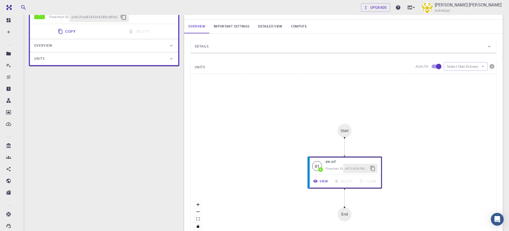
scroll to position [0, 0]
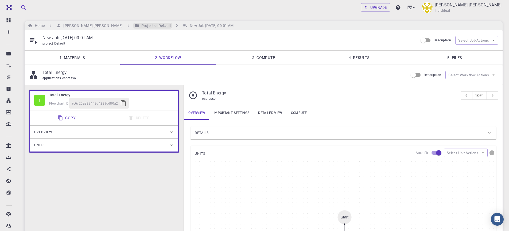
click at [141, 24] on h6 "Projects - Default" at bounding box center [155, 26] width 32 height 6
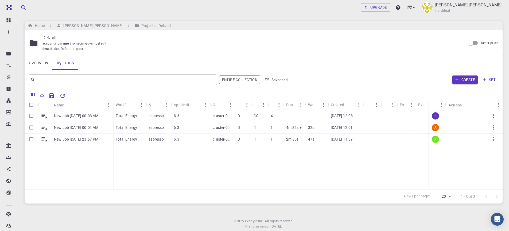
click at [356, 179] on div "New Job Aug 12, 2025, 00:03 AM New Job Aug 12, 2025, 00:01 AM New Job Aug 11, 2…" at bounding box center [267, 149] width 484 height 79
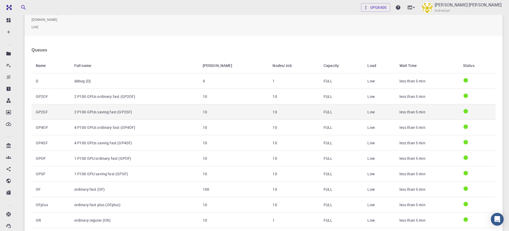
scroll to position [406, 0]
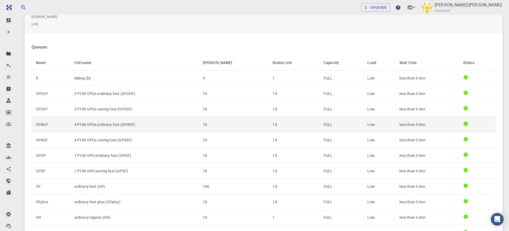
click at [128, 126] on td "4 P100 GPUs ordinary fast (GP4OF)" at bounding box center [134, 124] width 128 height 15
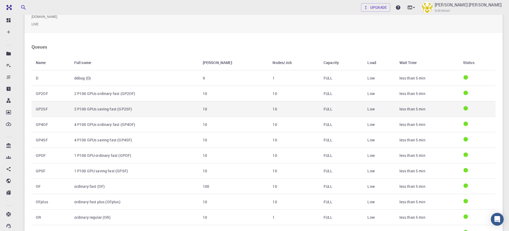
click at [119, 113] on td "2 P100 GPUs saving fast (GP2SF)" at bounding box center [134, 108] width 128 height 15
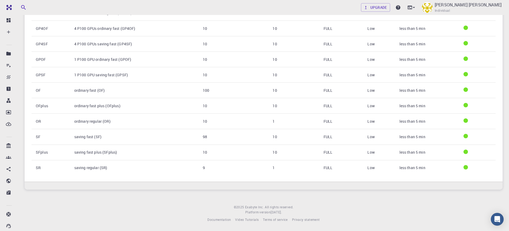
scroll to position [341, 0]
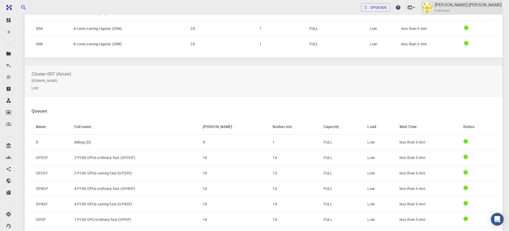
click at [450, 8] on span "Individual" at bounding box center [441, 10] width 15 height 5
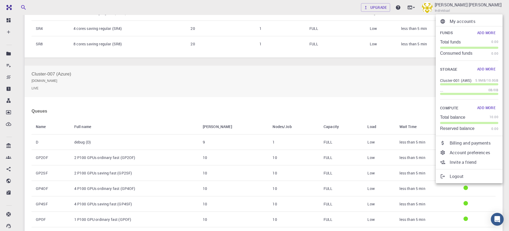
click at [324, 114] on div at bounding box center [254, 115] width 509 height 231
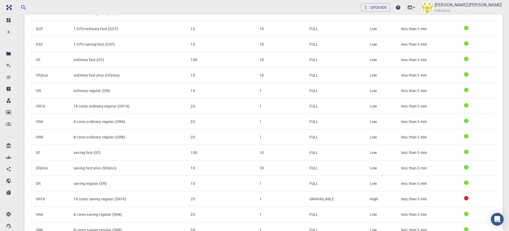
scroll to position [502, 0]
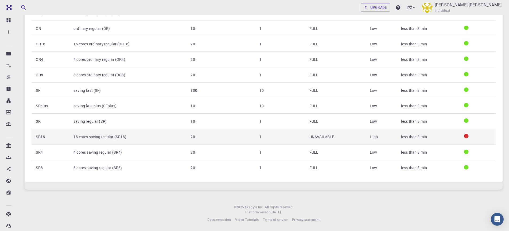
click at [380, 138] on td "High" at bounding box center [380, 136] width 31 height 15
click at [420, 139] on td "less than 5 min" at bounding box center [427, 136] width 62 height 15
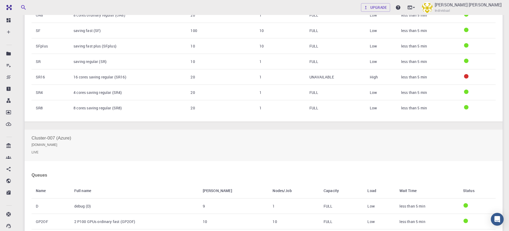
scroll to position [438, 0]
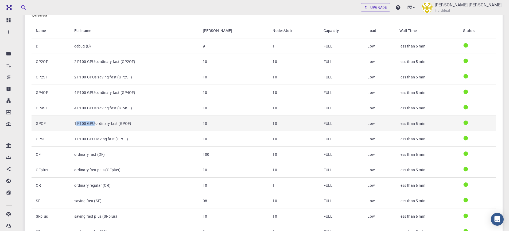
drag, startPoint x: 77, startPoint y: 123, endPoint x: 95, endPoint y: 124, distance: 18.2
click at [95, 124] on td "1 P100 GPU ordinary fast (GPOF)" at bounding box center [134, 123] width 128 height 15
